Goal: Information Seeking & Learning: Learn about a topic

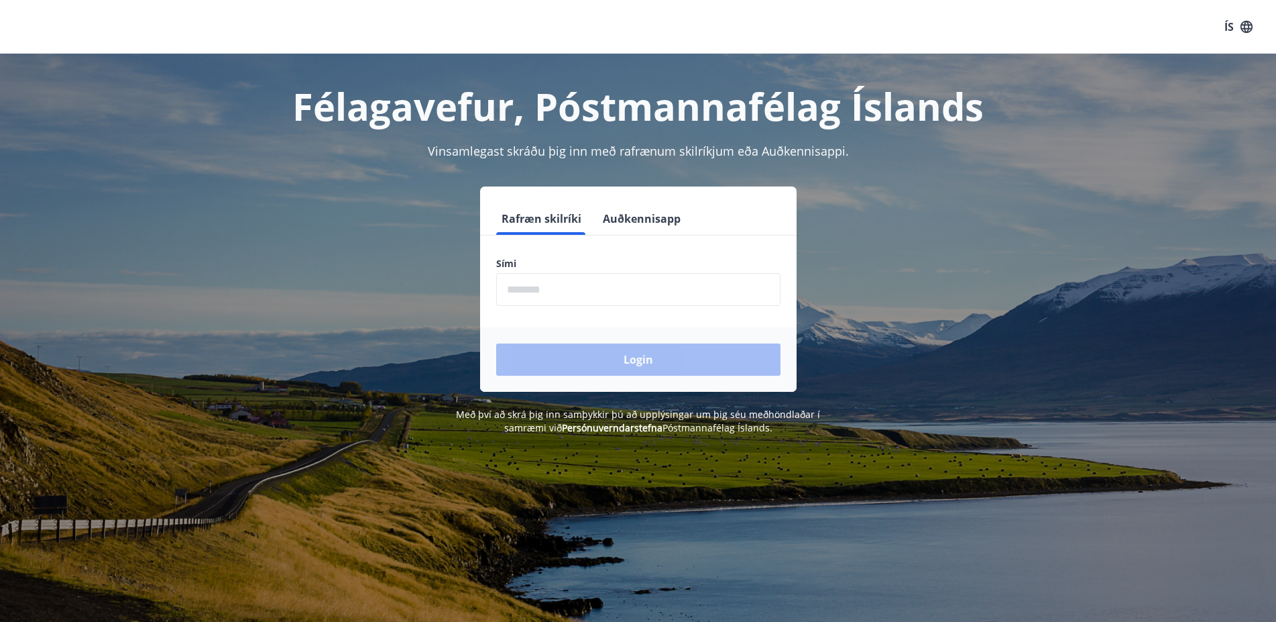
click at [564, 286] on input "phone" at bounding box center [638, 289] width 284 height 33
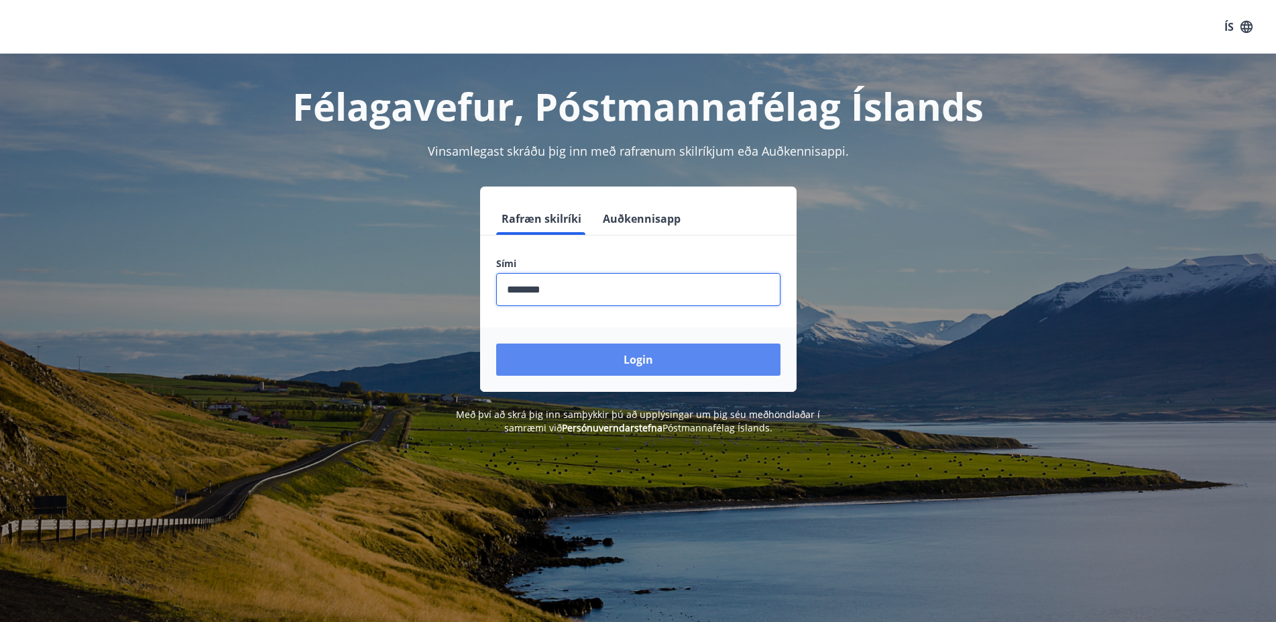
type input "********"
click at [651, 366] on button "Login" at bounding box center [638, 359] width 284 height 32
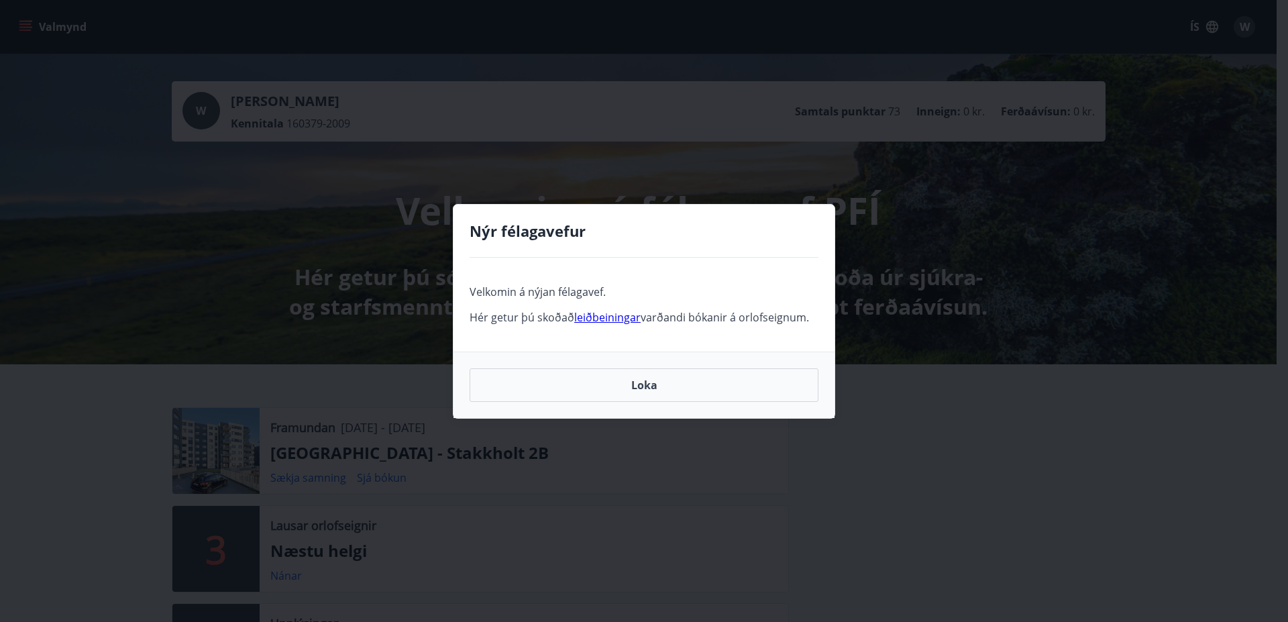
click at [657, 383] on button "Loka" at bounding box center [644, 385] width 349 height 34
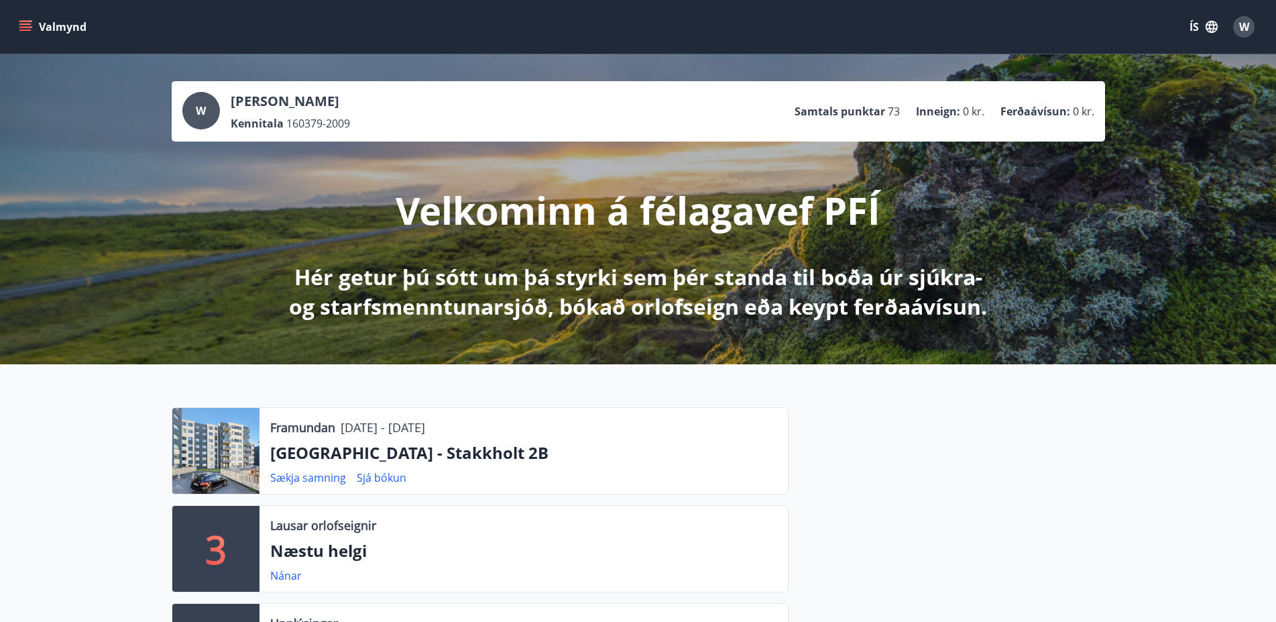
click at [33, 23] on button "Valmynd" at bounding box center [54, 27] width 76 height 24
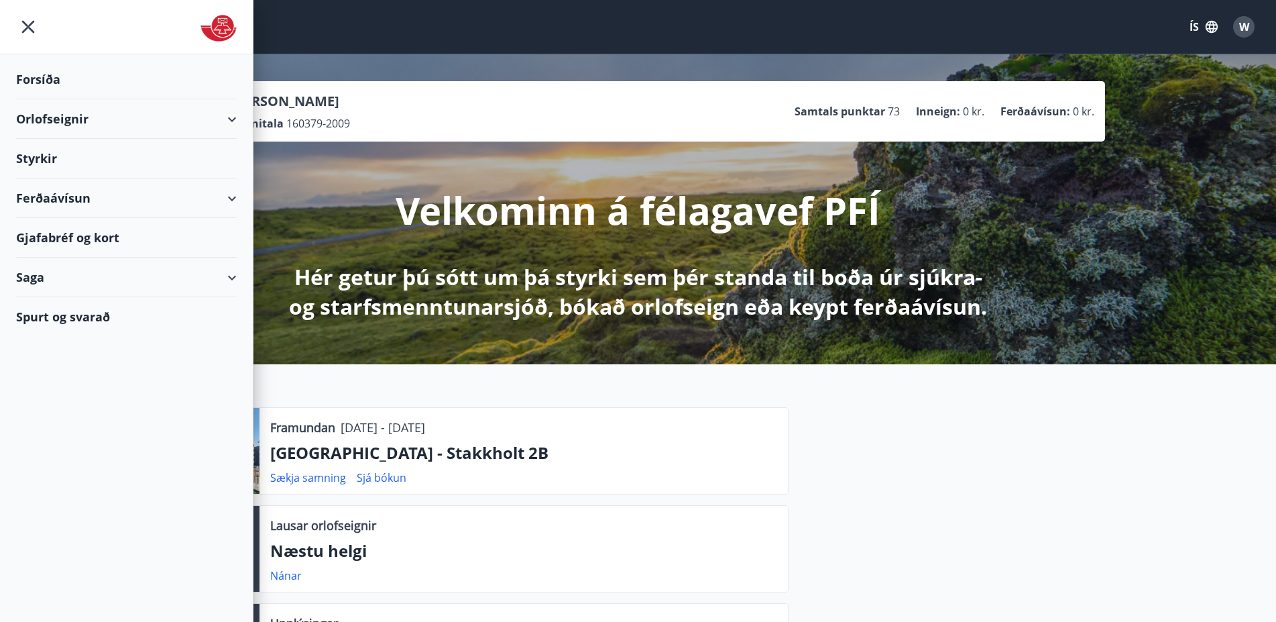
click at [34, 161] on div "Styrkir" at bounding box center [126, 159] width 221 height 40
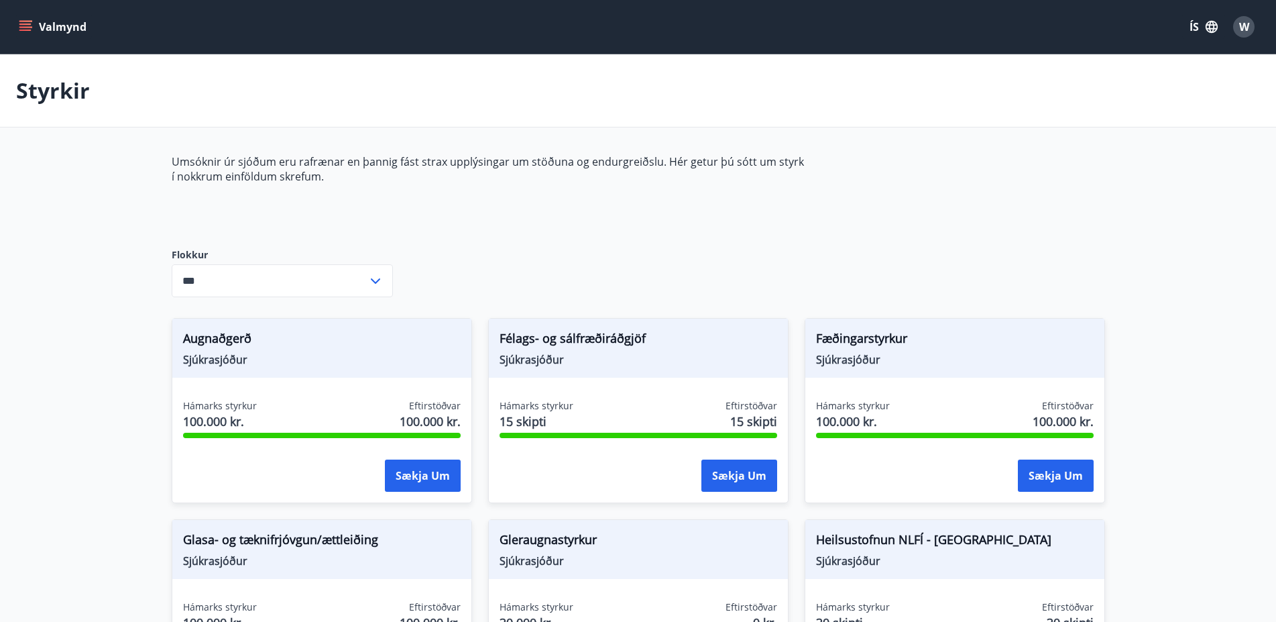
type input "***"
click at [27, 23] on icon "menu" at bounding box center [25, 23] width 12 height 1
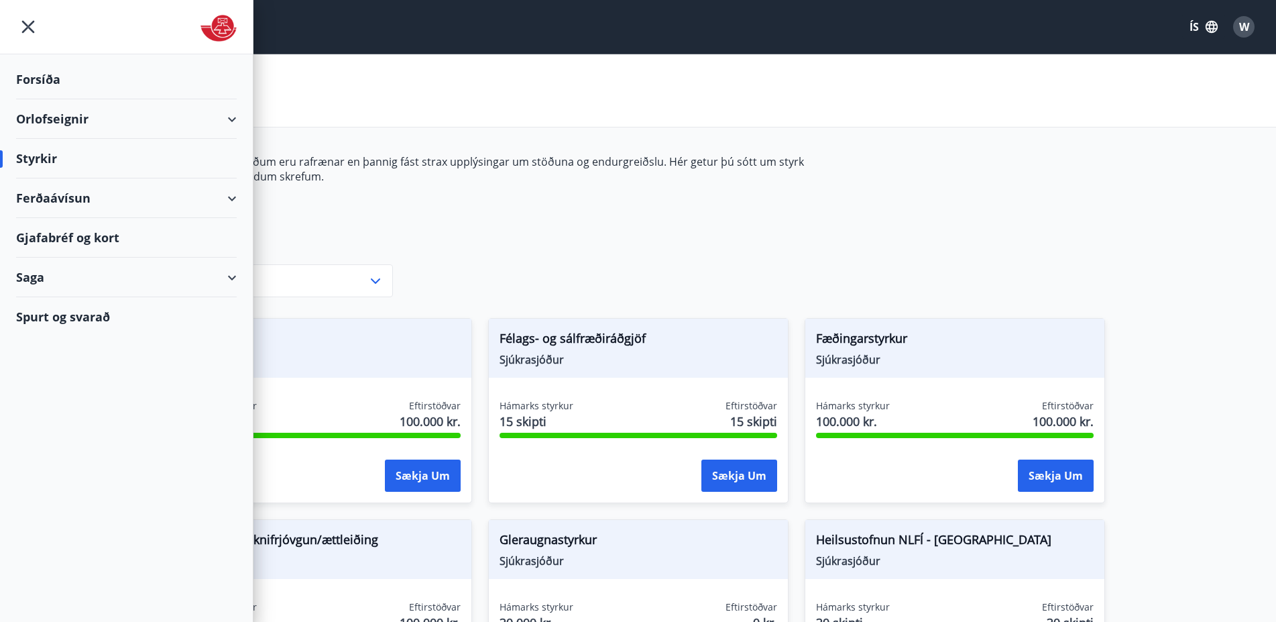
click at [177, 197] on div "Ferðaávísun" at bounding box center [126, 198] width 221 height 40
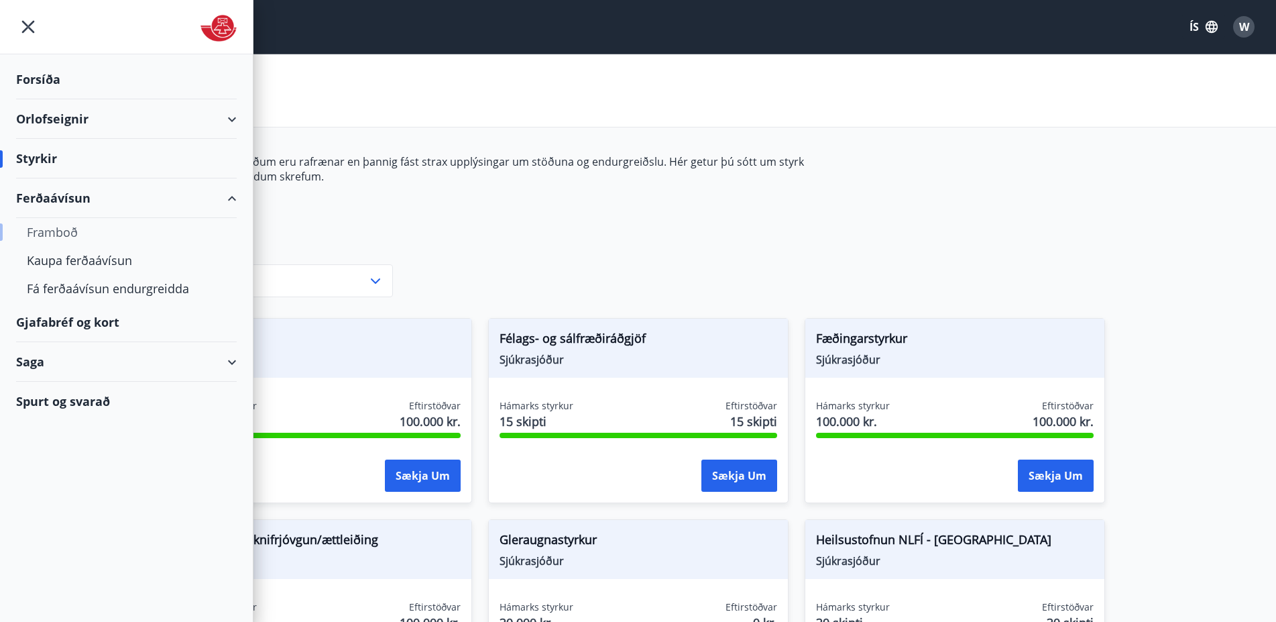
click at [55, 229] on div "Framboð" at bounding box center [126, 232] width 199 height 28
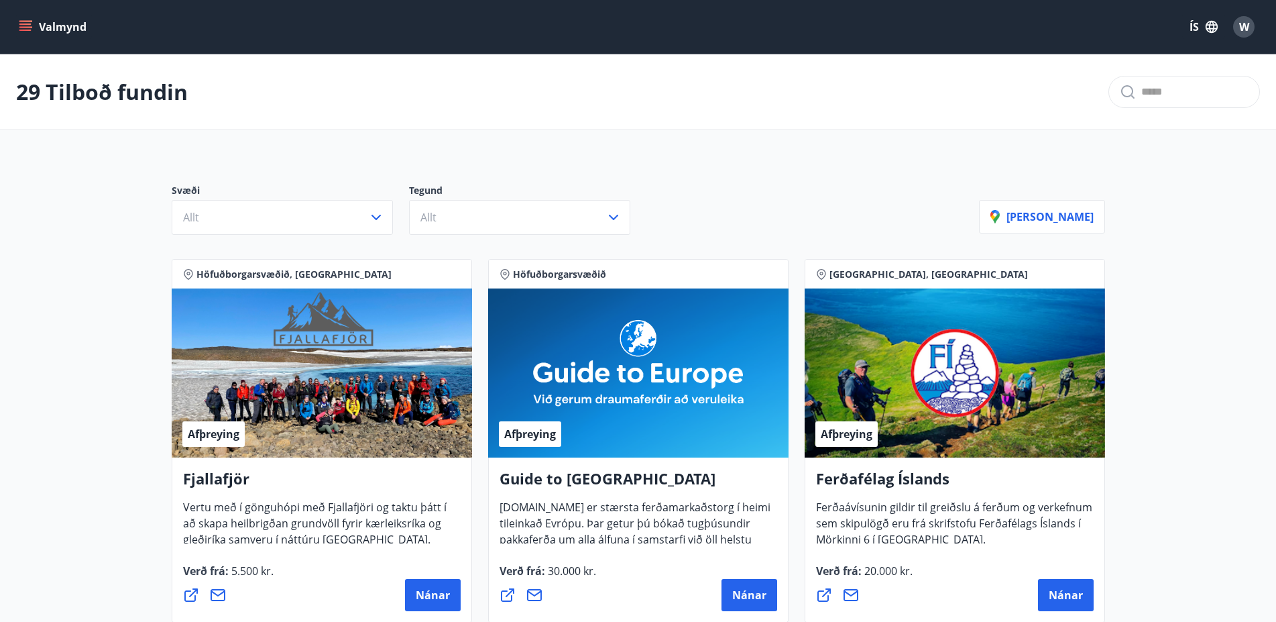
click at [23, 20] on icon "menu" at bounding box center [25, 26] width 13 height 13
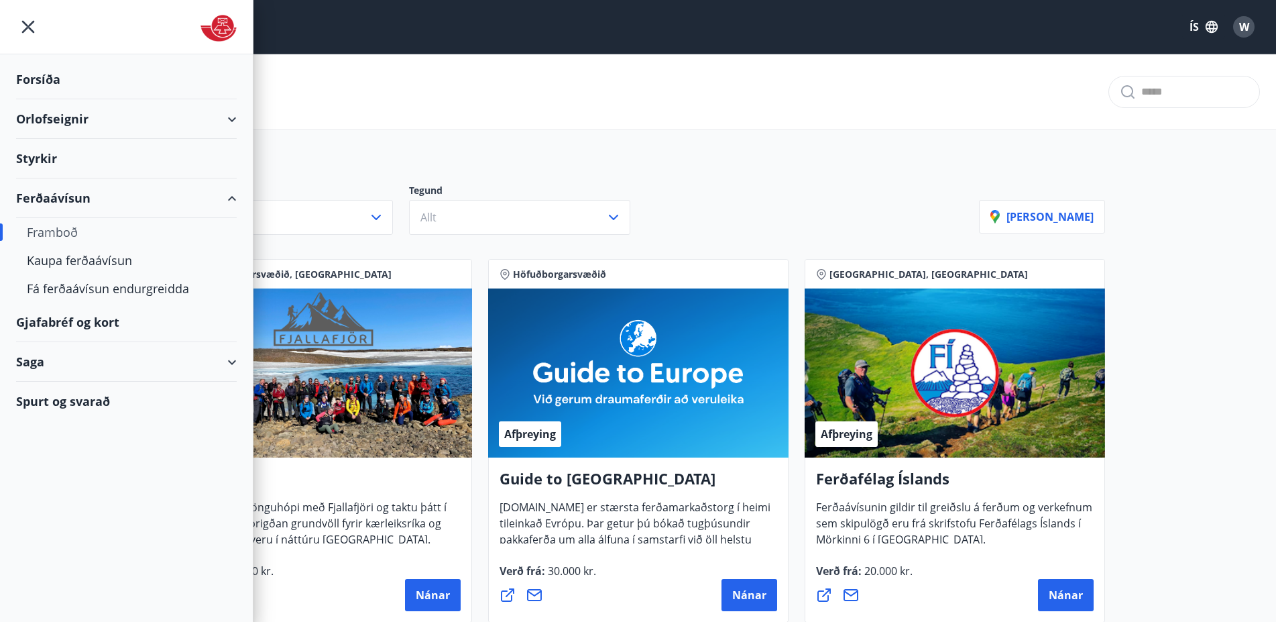
click at [50, 321] on div "Gjafabréf og kort" at bounding box center [126, 323] width 221 height 40
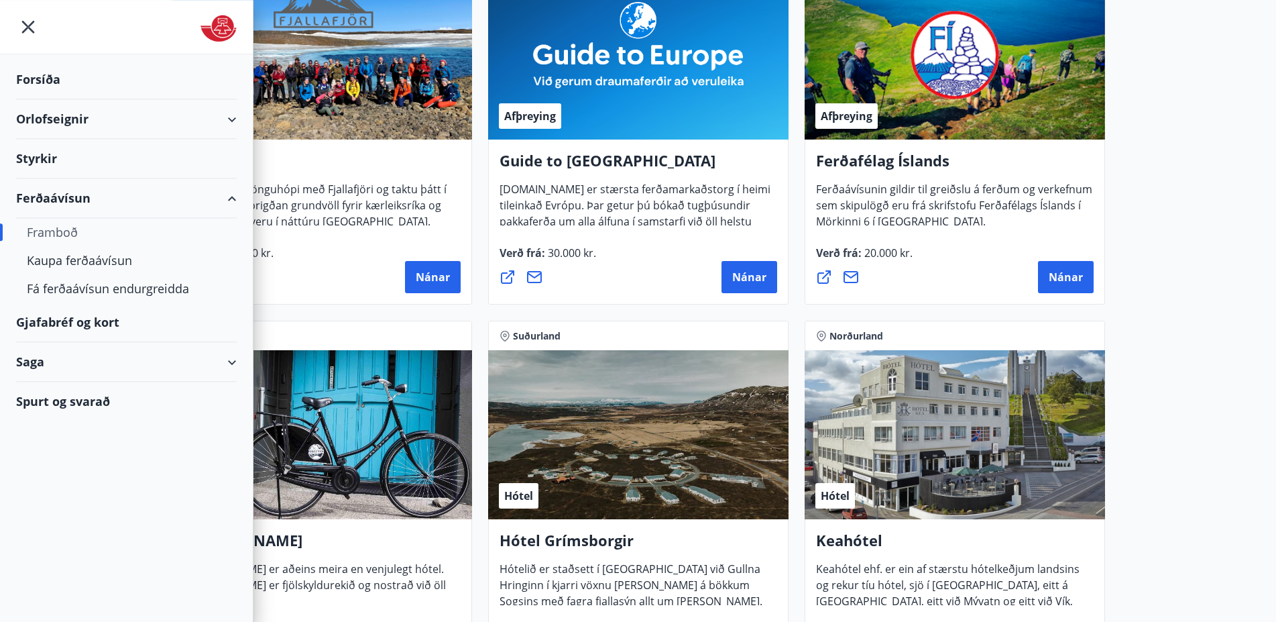
scroll to position [342, 0]
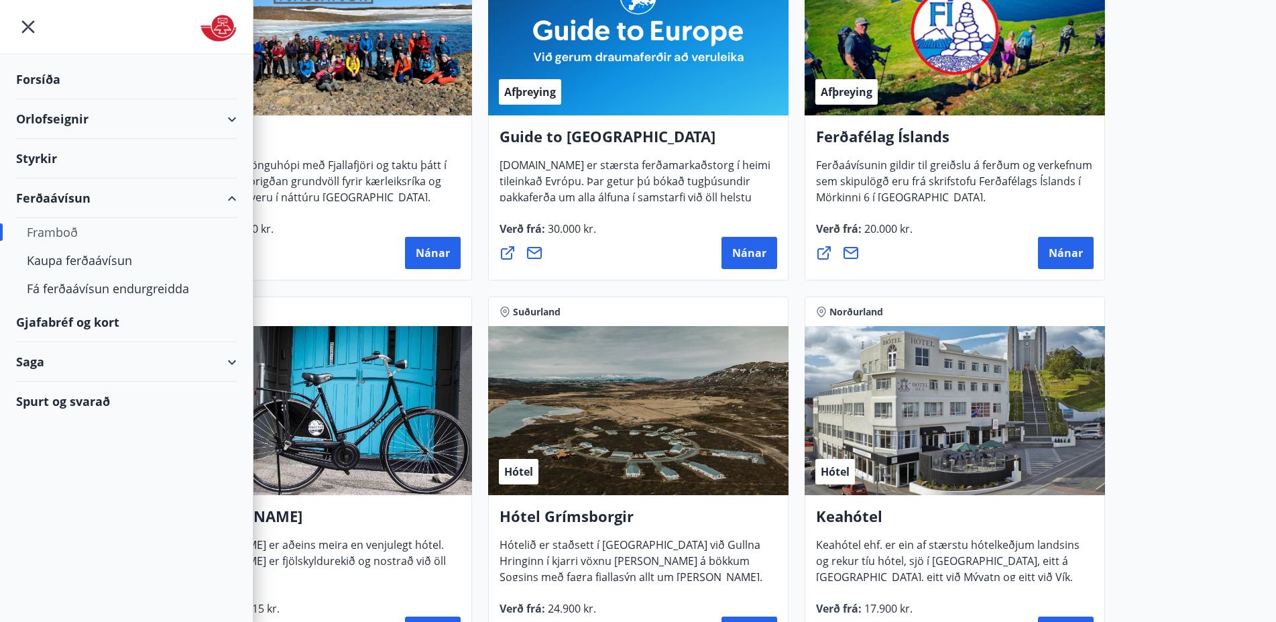
click at [229, 364] on div "Saga" at bounding box center [126, 362] width 221 height 40
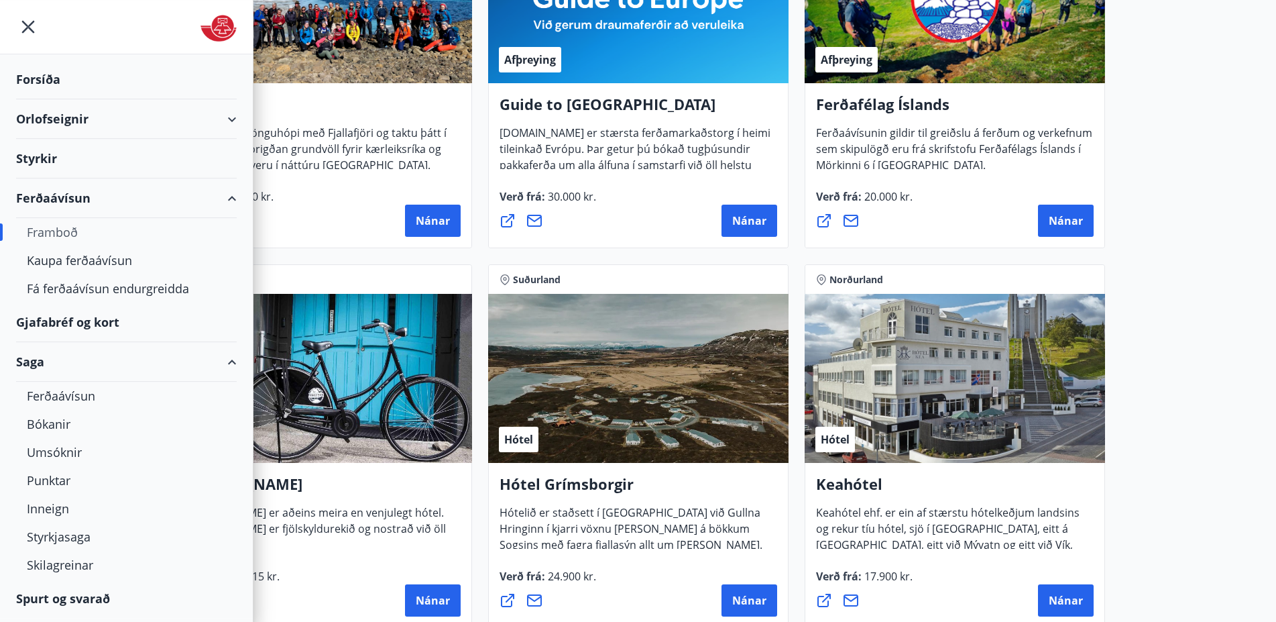
scroll to position [411, 0]
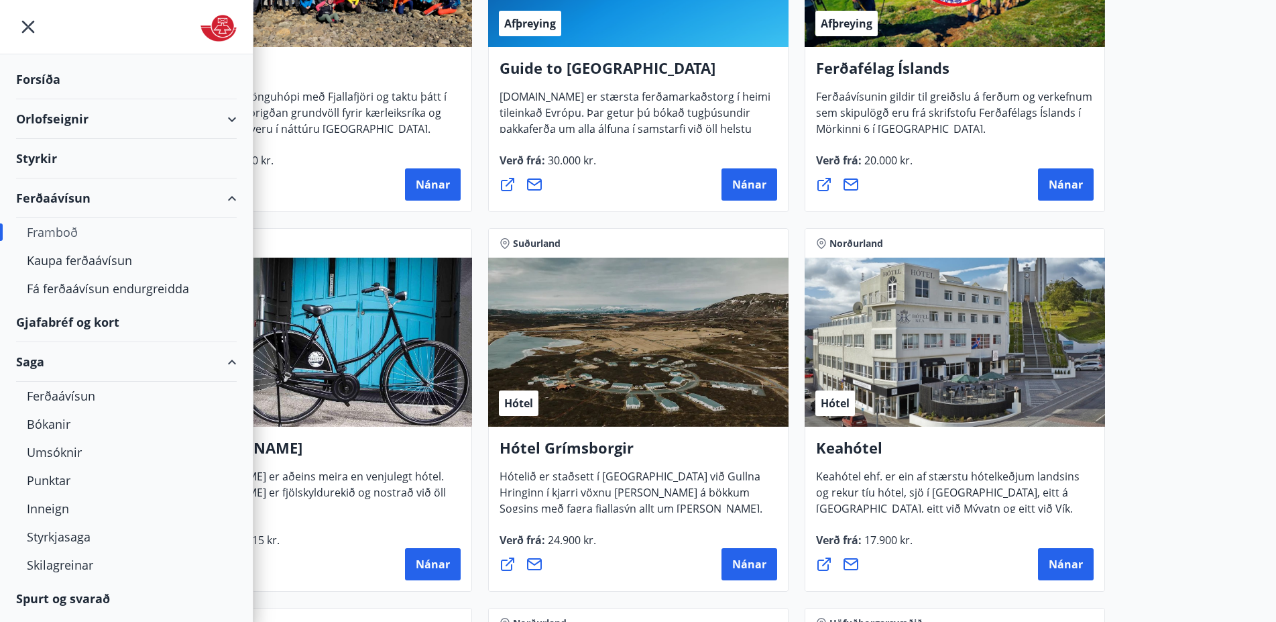
click at [217, 361] on div "Saga" at bounding box center [126, 362] width 221 height 40
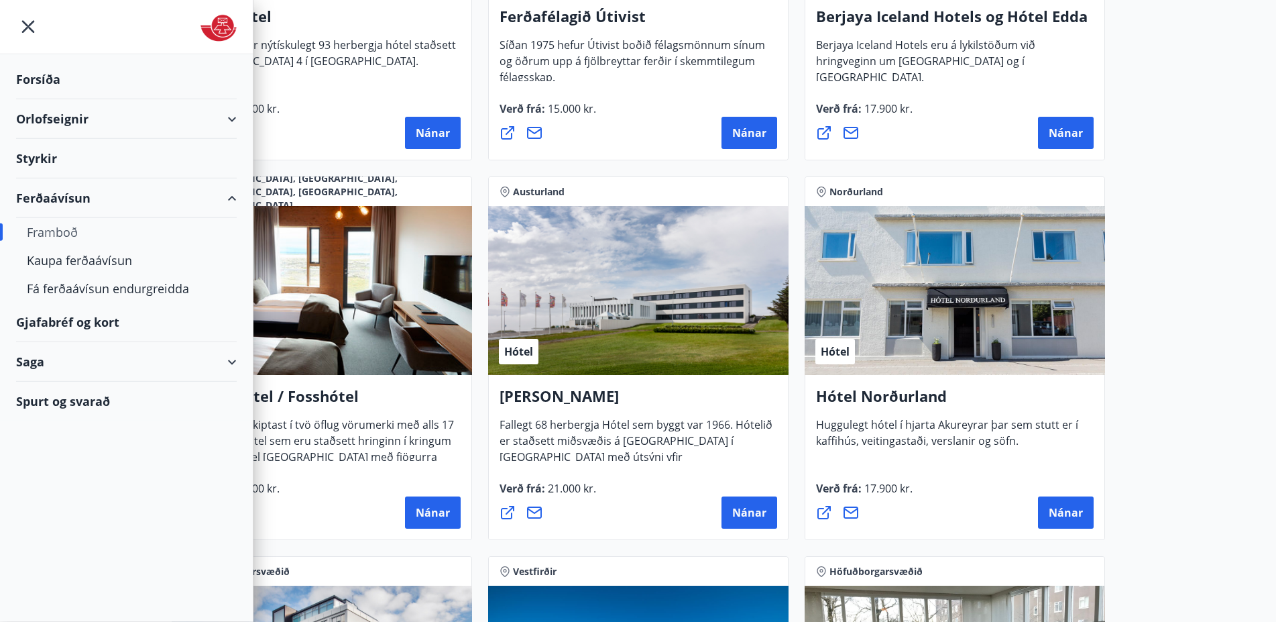
scroll to position [1642, 0]
